Goal: Find specific page/section: Find specific page/section

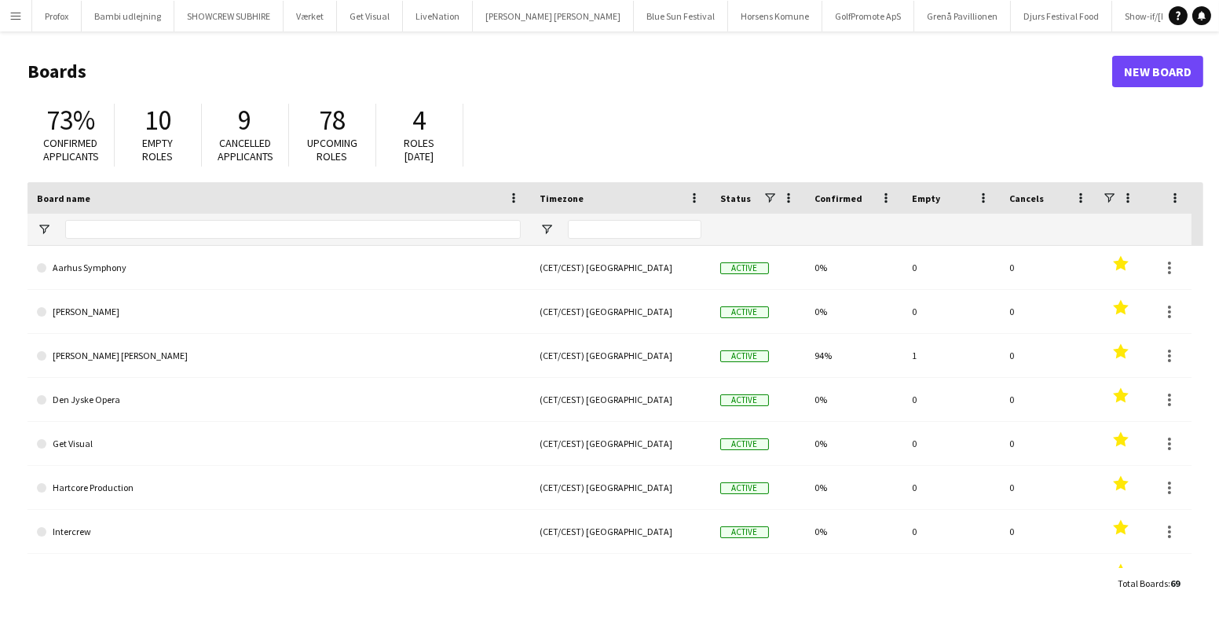
click at [7, 20] on button "Menu" at bounding box center [15, 15] width 31 height 31
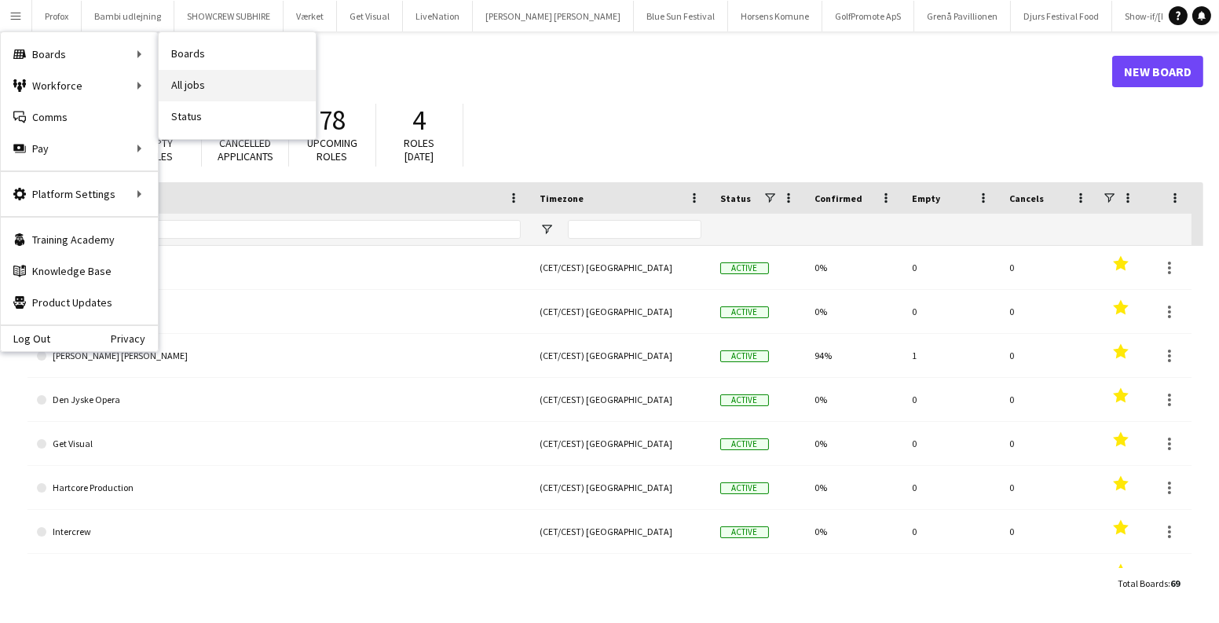
click at [222, 73] on link "All jobs" at bounding box center [237, 85] width 157 height 31
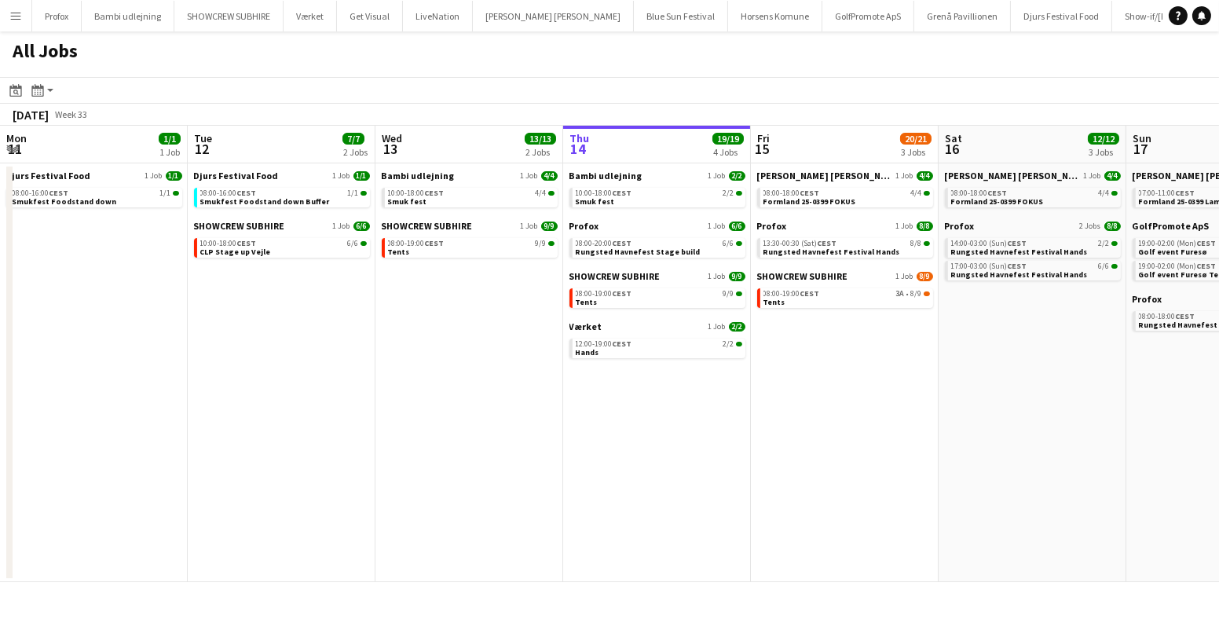
scroll to position [0, 375]
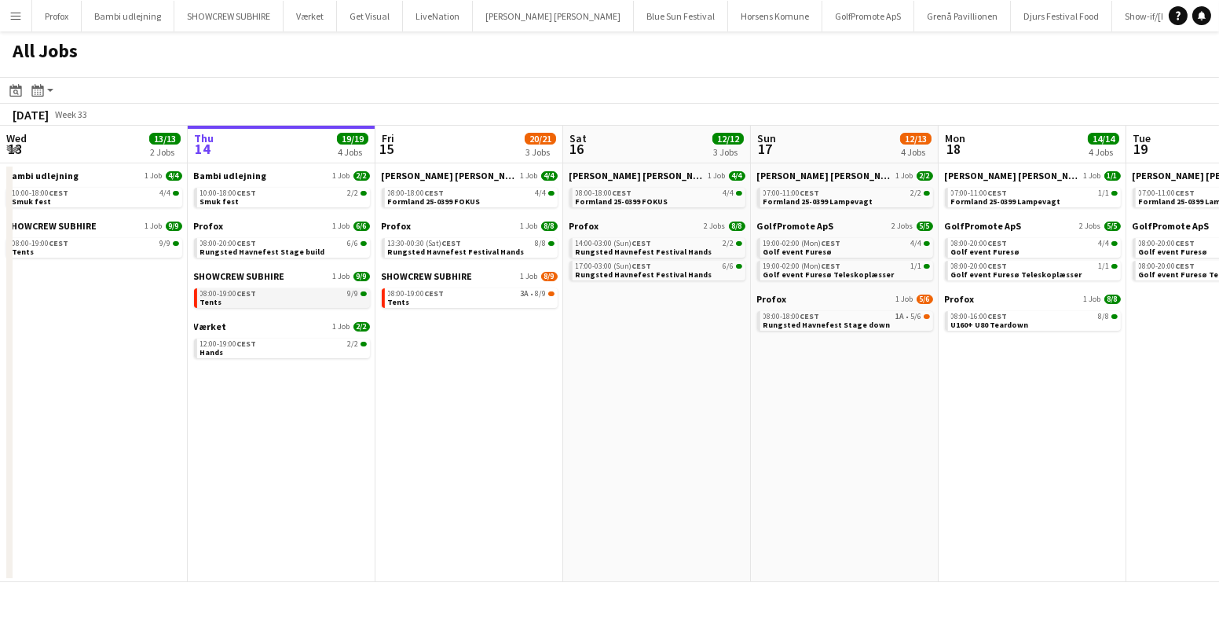
click at [280, 296] on div "08:00-19:00 CEST 9/9" at bounding box center [283, 294] width 166 height 8
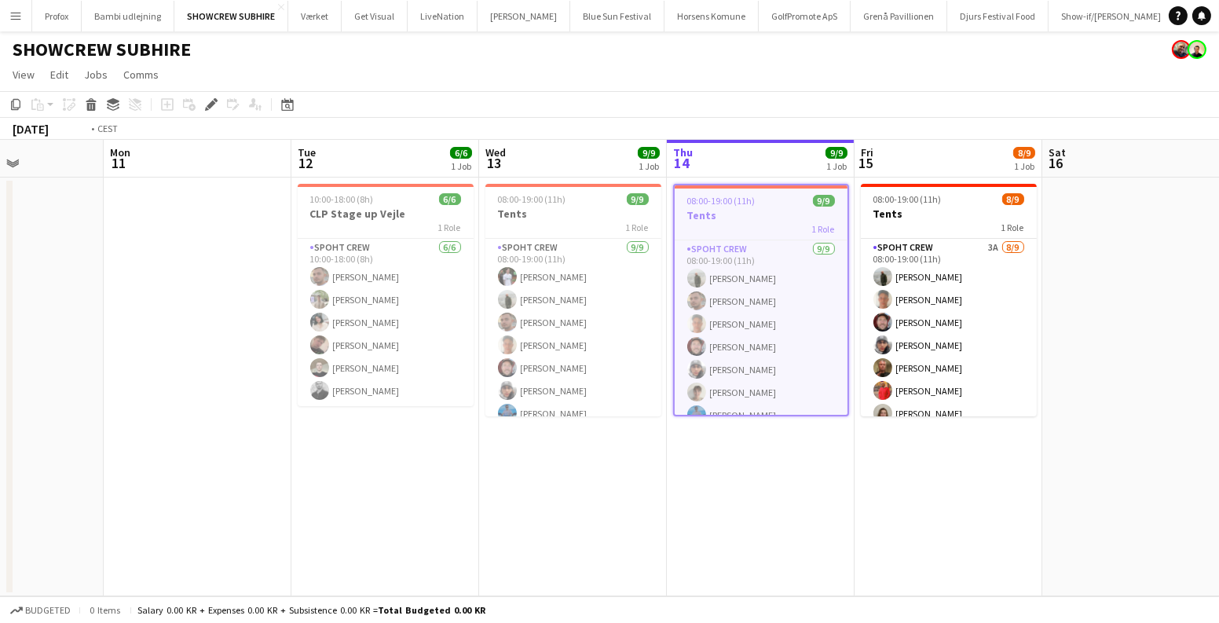
drag, startPoint x: 196, startPoint y: 382, endPoint x: 770, endPoint y: 441, distance: 577.1
click at [876, 439] on app-calendar-viewport "Sat 9 Sun 10 Mon 11 Tue 12 6/6 1 Job Wed 13 9/9 1 Job Thu 14 9/9 1 Job Fri 15 8…" at bounding box center [609, 368] width 1219 height 456
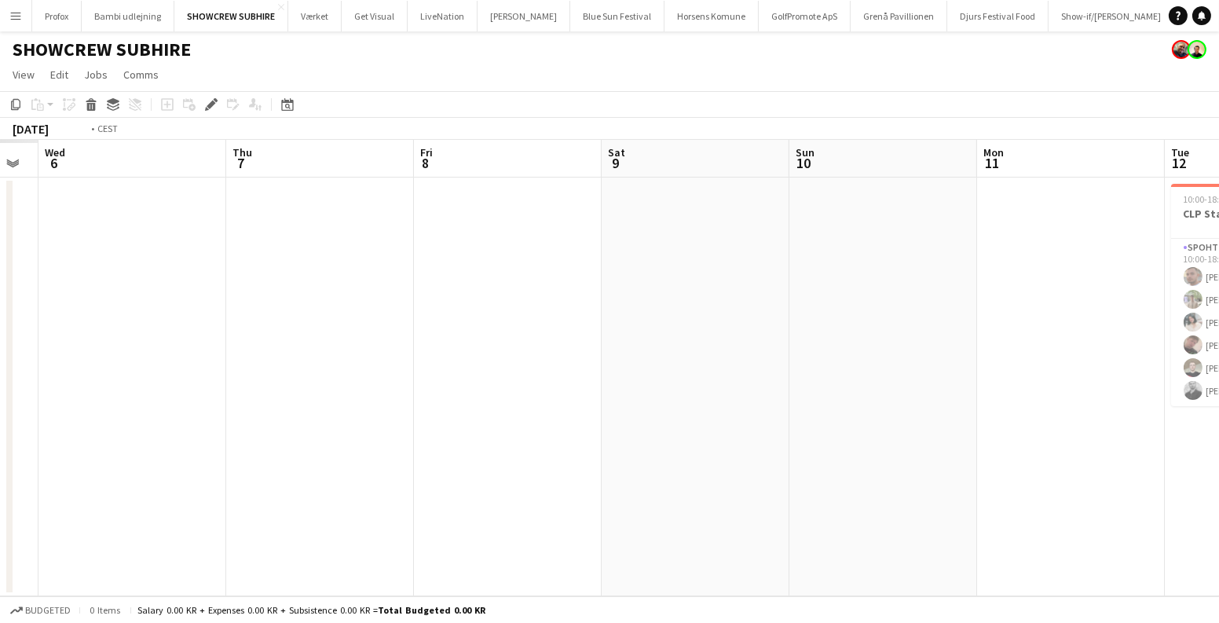
drag, startPoint x: 381, startPoint y: 402, endPoint x: 1096, endPoint y: 444, distance: 715.9
click at [1081, 442] on app-calendar-viewport "Mon 4 Tue 5 Wed 6 Thu 7 Fri 8 Sat 9 Sun 10 Mon 11 Tue 12 6/6 1 Job Wed 13 9/9 1…" at bounding box center [609, 368] width 1219 height 456
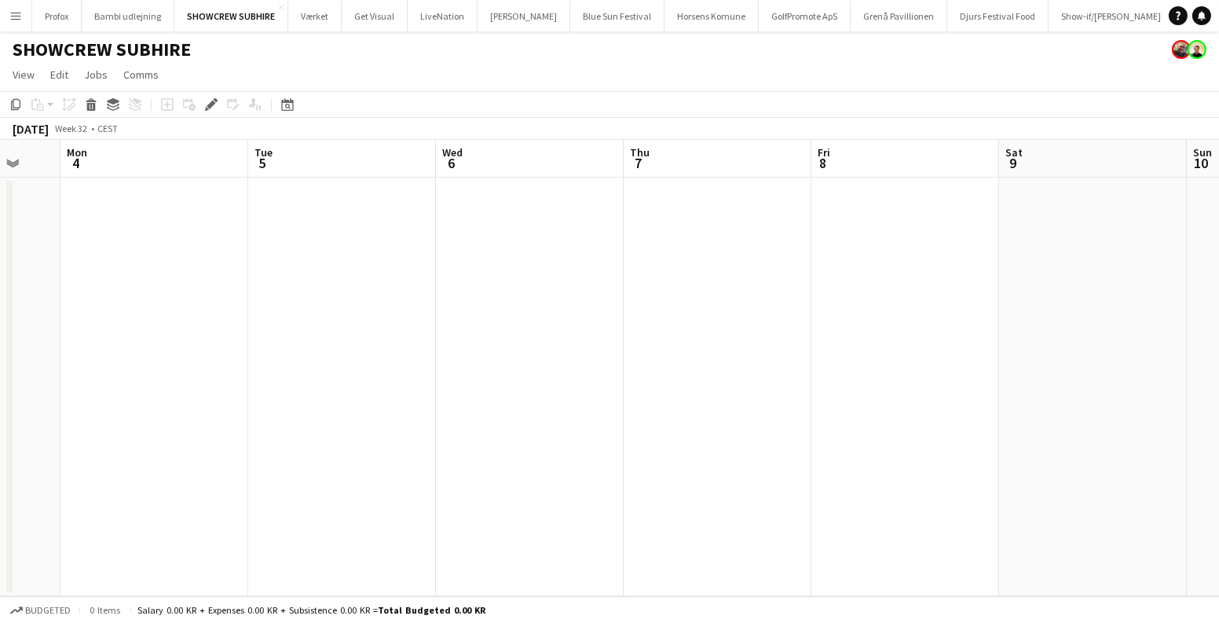
drag, startPoint x: 800, startPoint y: 414, endPoint x: 1029, endPoint y: 430, distance: 229.1
click at [1030, 431] on app-calendar-viewport "Sat 2 Sun 3 Mon 4 Tue 5 Wed 6 Thu 7 Fri 8 Sat 9 Sun 10 Mon 11 Tue 12 6/6 1 Job …" at bounding box center [609, 368] width 1219 height 456
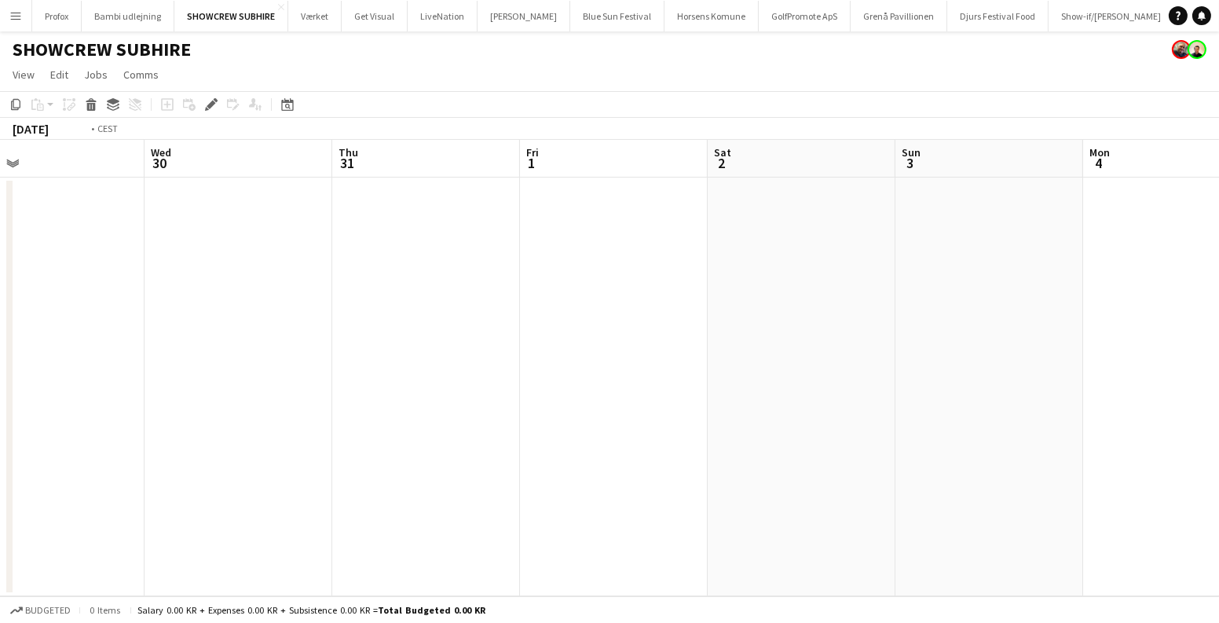
scroll to position [0, 471]
drag, startPoint x: 64, startPoint y: 309, endPoint x: 942, endPoint y: 401, distance: 882.8
click at [887, 394] on app-calendar-viewport "Sun 27 3/5 1 Job Mon 28 Tue 29 Wed 30 Thu 31 Fri 1 Sat 2 Sun 3 Mon 4 Tue 5 Wed …" at bounding box center [609, 368] width 1219 height 456
